Goal: Transaction & Acquisition: Download file/media

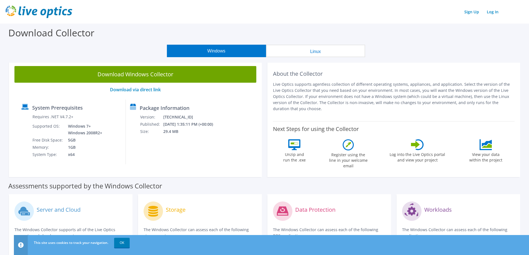
click at [319, 53] on button "Linux" at bounding box center [315, 51] width 99 height 13
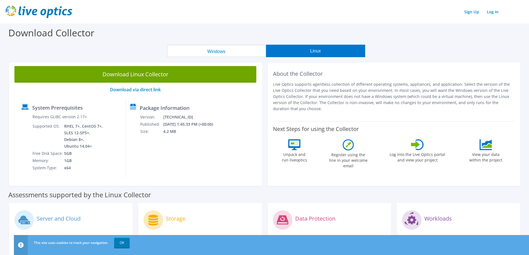
click at [217, 50] on button "Windows" at bounding box center [216, 51] width 99 height 13
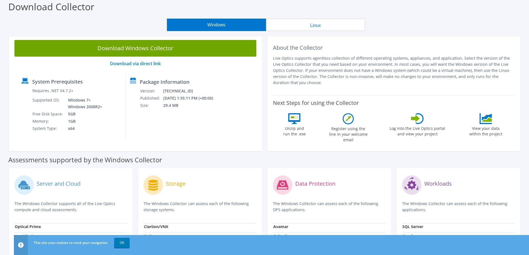
scroll to position [19, 0]
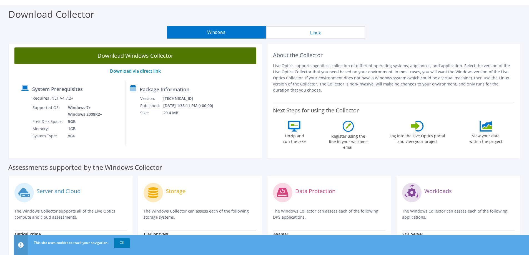
click at [139, 56] on link "Download Windows Collector" at bounding box center [135, 56] width 242 height 17
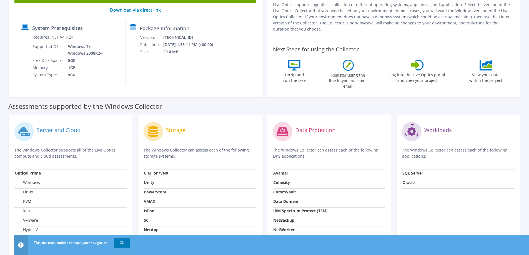
scroll to position [83, 0]
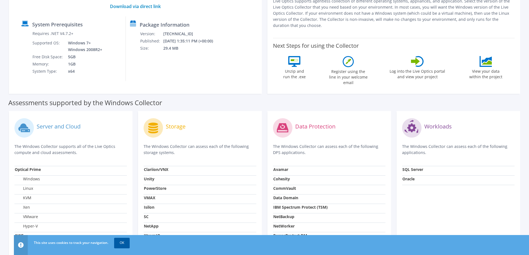
click at [123, 114] on link "OK" at bounding box center [122, 243] width 16 height 10
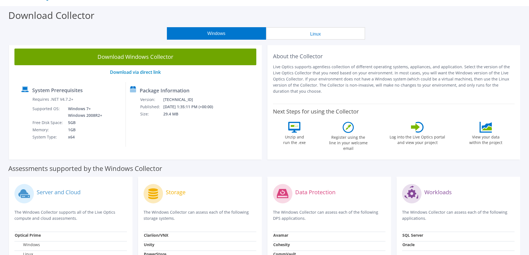
scroll to position [0, 0]
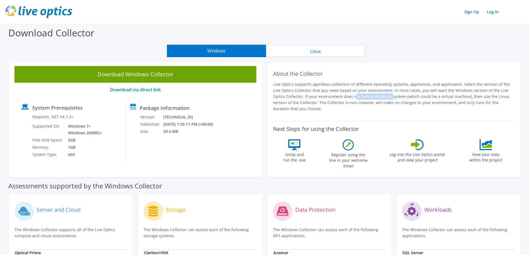
drag, startPoint x: 293, startPoint y: 97, endPoint x: 328, endPoint y: 98, distance: 35.3
click at [328, 98] on p "Live Optics supports agentless collection of different operating systems, appli…" at bounding box center [394, 96] width 242 height 31
click at [330, 98] on p "Live Optics supports agentless collection of different operating systems, appli…" at bounding box center [394, 96] width 242 height 31
drag, startPoint x: 332, startPoint y: 98, endPoint x: 452, endPoint y: 97, distance: 119.8
click at [330, 97] on p "Live Optics supports agentless collection of different operating systems, appli…" at bounding box center [394, 96] width 242 height 31
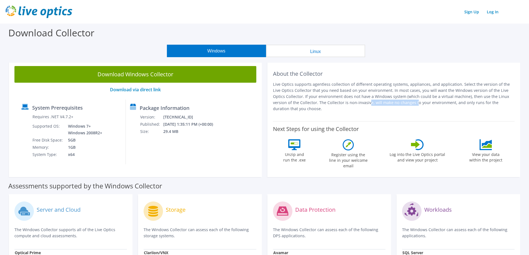
drag, startPoint x: 306, startPoint y: 103, endPoint x: 351, endPoint y: 101, distance: 44.8
click at [330, 101] on p "Live Optics supports agentless collection of different operating systems, appli…" at bounding box center [394, 96] width 242 height 31
drag, startPoint x: 363, startPoint y: 102, endPoint x: 485, endPoint y: 102, distance: 122.3
click at [330, 102] on p "Live Optics supports agentless collection of different operating systems, appli…" at bounding box center [394, 96] width 242 height 31
